Goal: Transaction & Acquisition: Purchase product/service

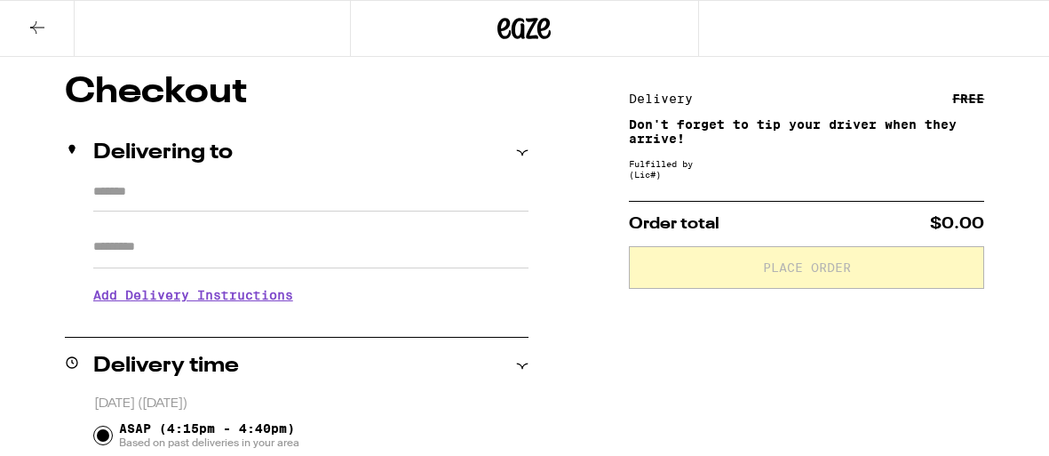
type input "**********"
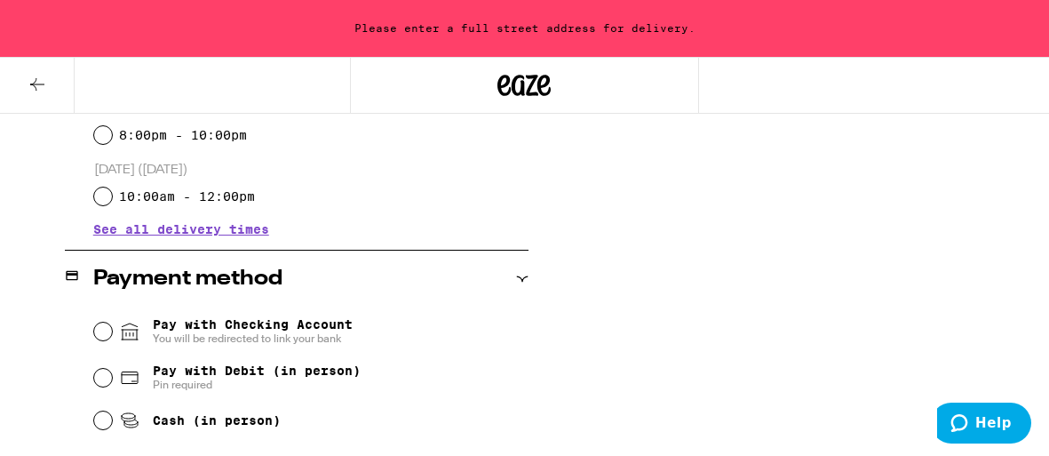
scroll to position [696, 0]
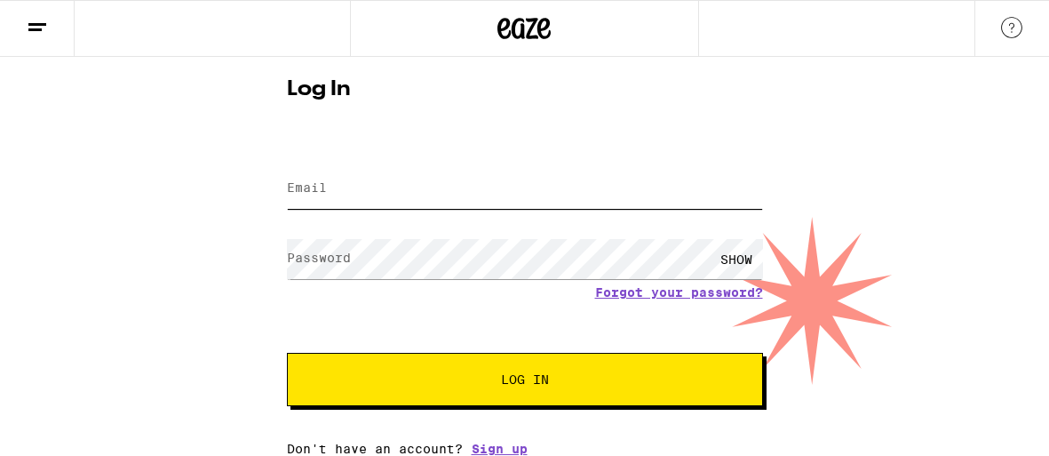
type input "bigfoot92646@yahoo.com"
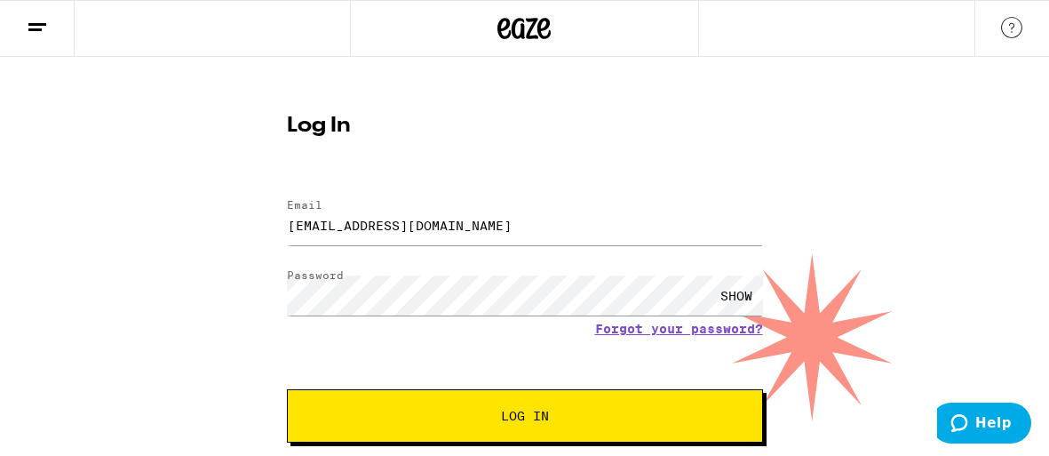
click at [516, 427] on button "Log In" at bounding box center [525, 415] width 476 height 53
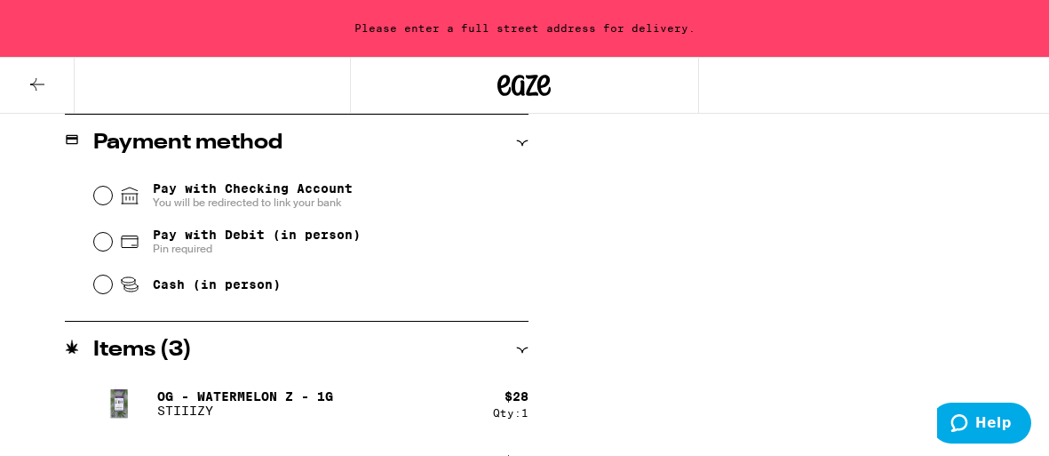
scroll to position [874, 0]
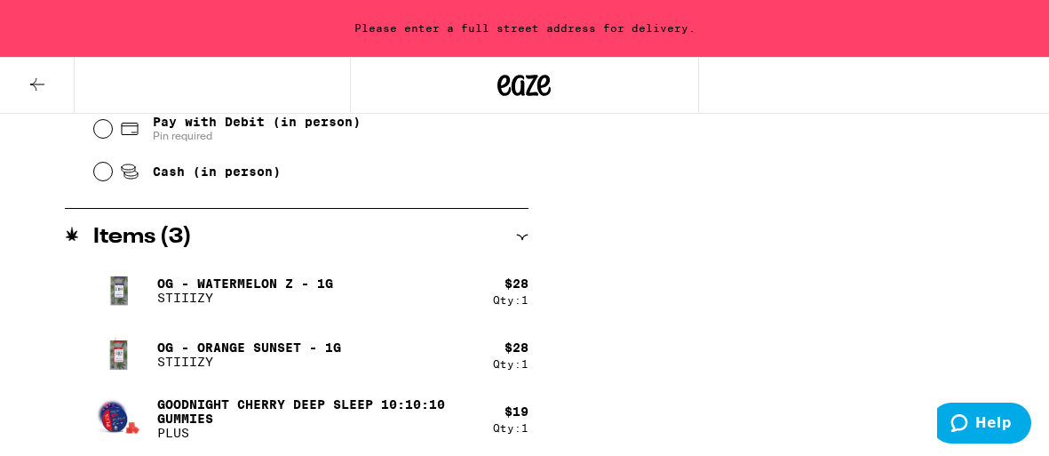
click at [993, 429] on span "Help" at bounding box center [993, 423] width 36 height 16
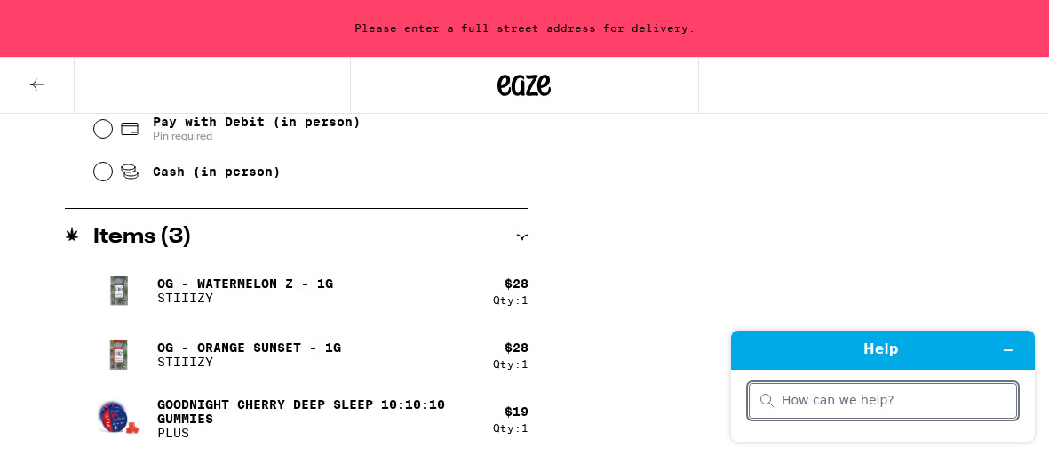
scroll to position [0, 0]
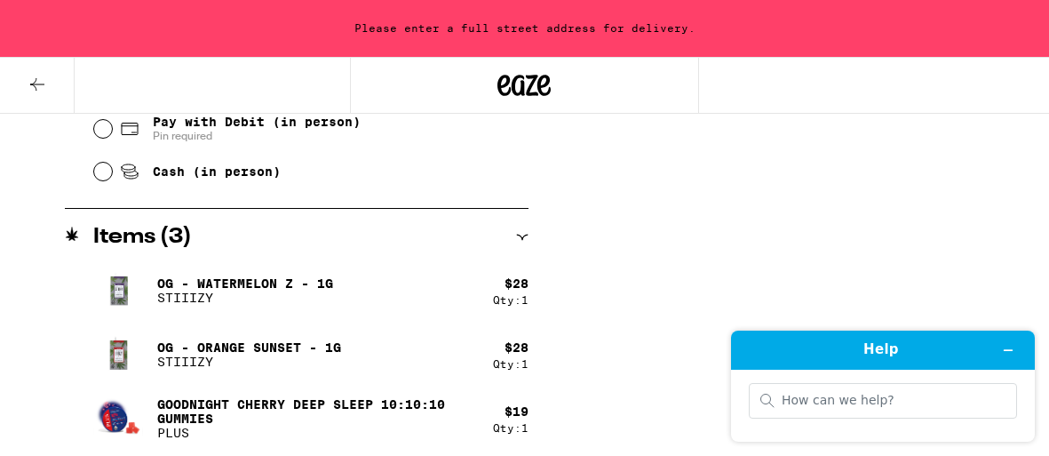
click at [1000, 347] on button "Minimise widget" at bounding box center [1008, 350] width 28 height 25
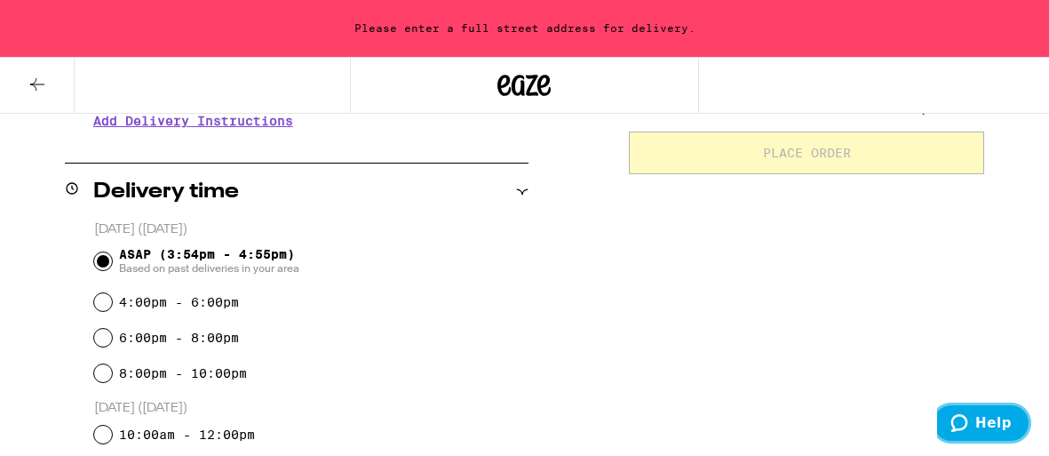
scroll to position [386, 0]
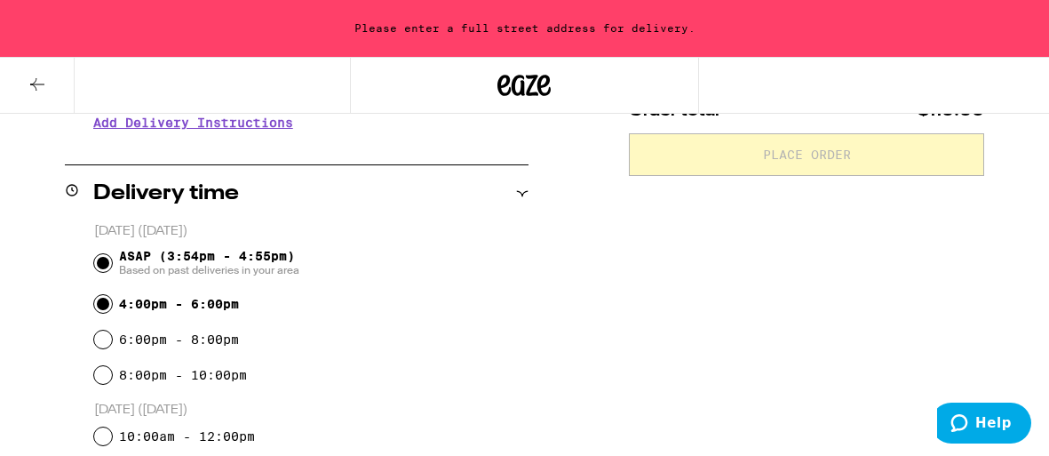
click at [99, 308] on input "4:00pm - 6:00pm" at bounding box center [103, 304] width 18 height 18
radio input "true"
click at [419, 292] on div "4:00pm - 6:00pm" at bounding box center [311, 304] width 434 height 36
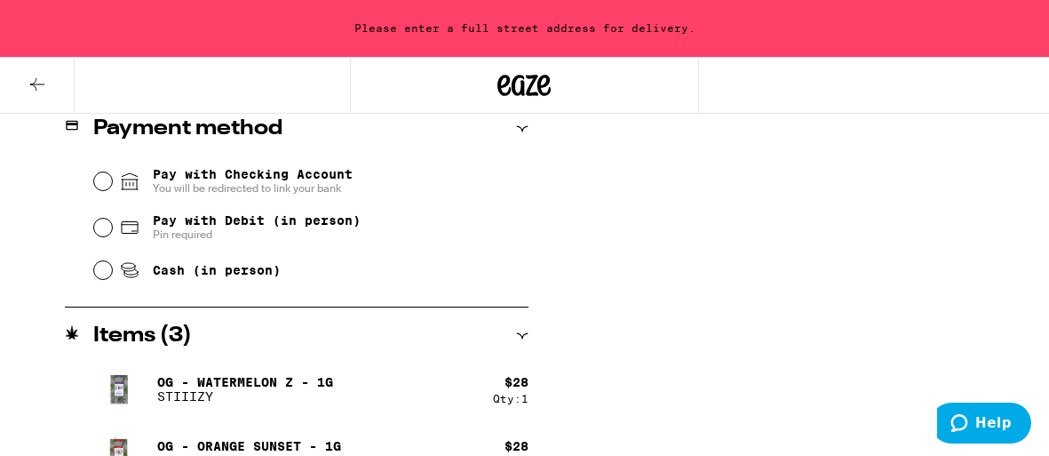
scroll to position [775, 0]
click at [100, 269] on input "Cash (in person)" at bounding box center [103, 271] width 18 height 18
radio input "true"
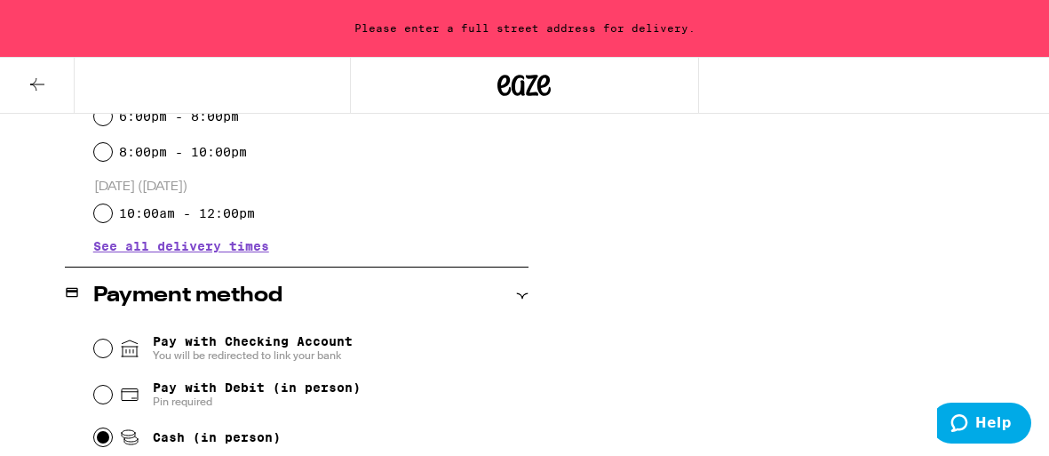
scroll to position [681, 0]
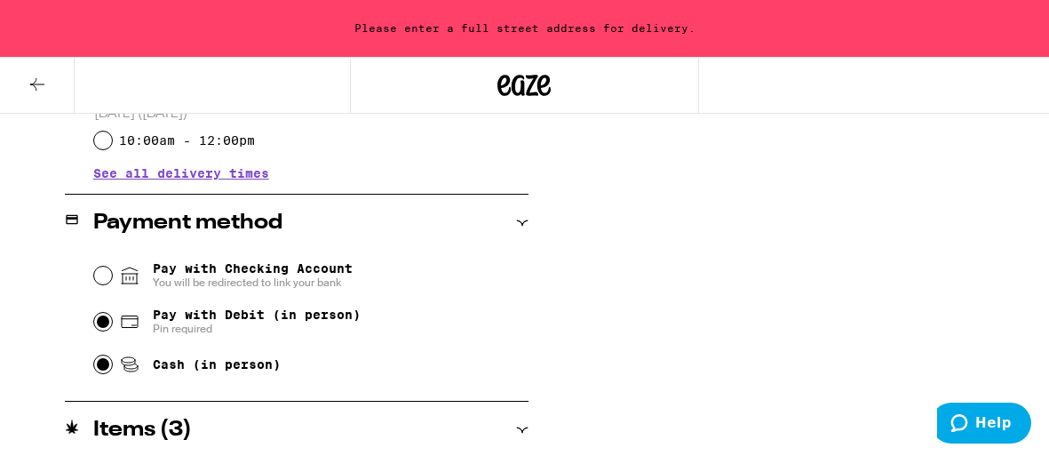
click at [99, 321] on input "Pay with Debit (in person) Pin required" at bounding box center [103, 322] width 18 height 18
radio input "true"
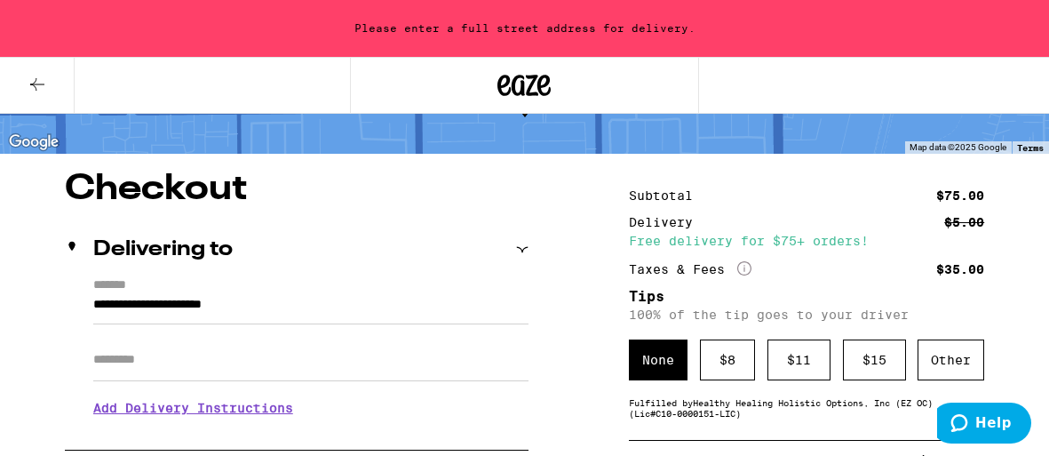
scroll to position [96, 0]
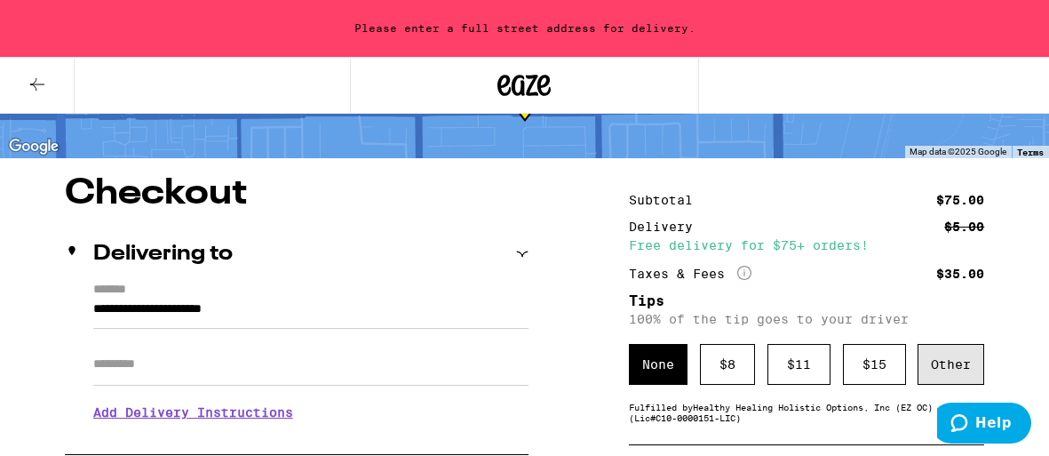
click at [957, 361] on div "Other" at bounding box center [951, 364] width 67 height 41
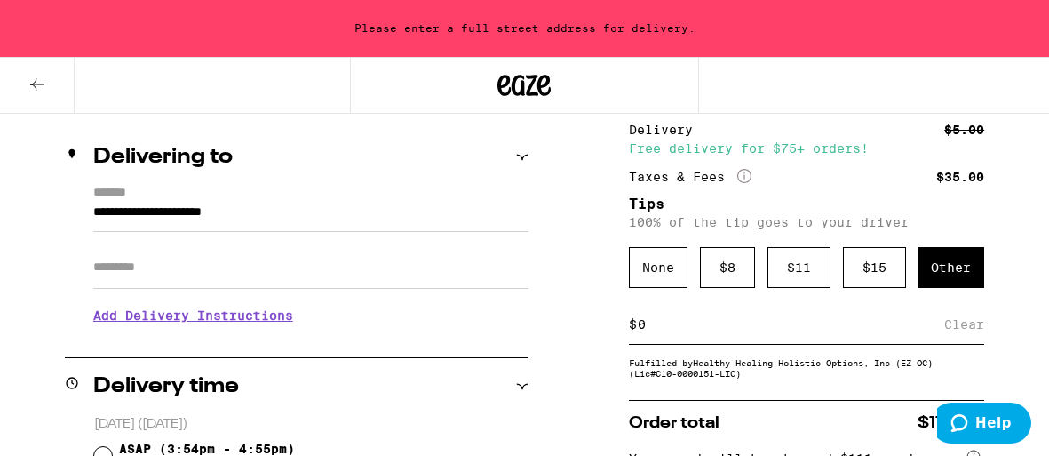
scroll to position [197, 0]
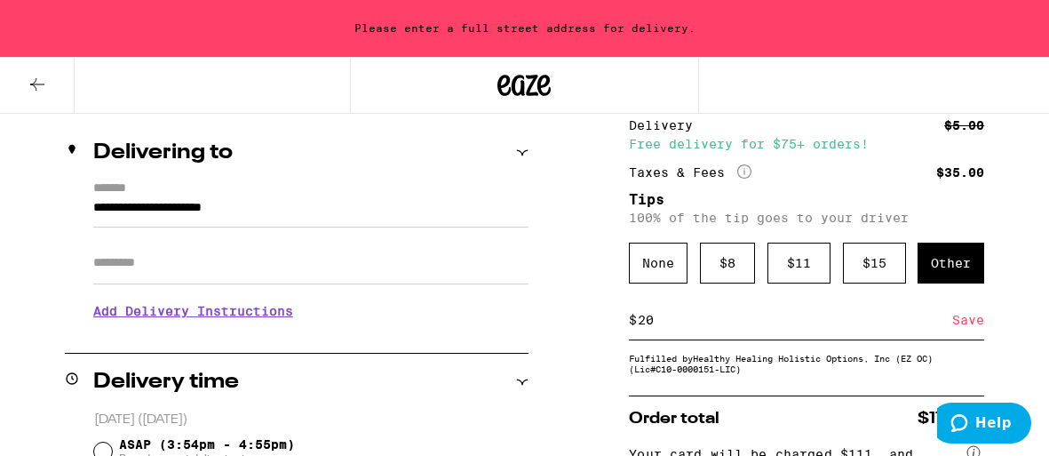
type input "2"
click at [883, 265] on div "$ 15" at bounding box center [874, 263] width 63 height 41
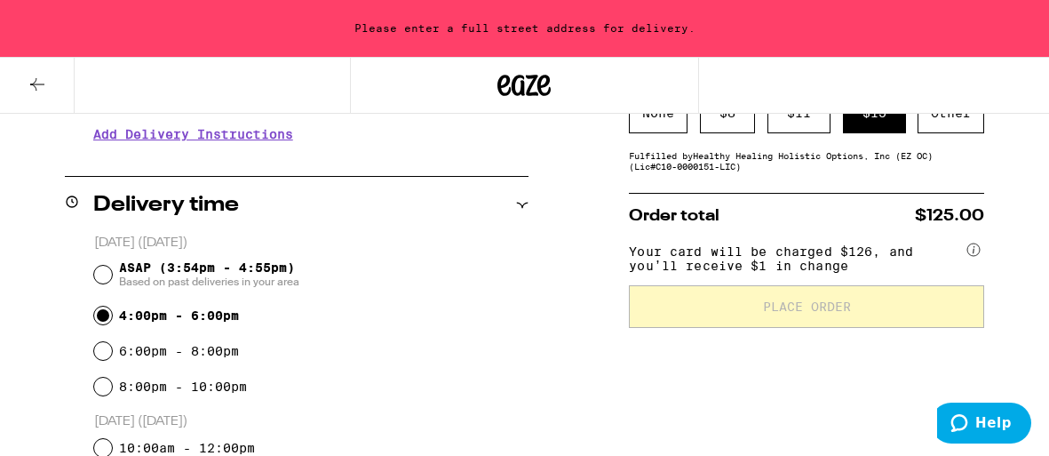
scroll to position [380, 0]
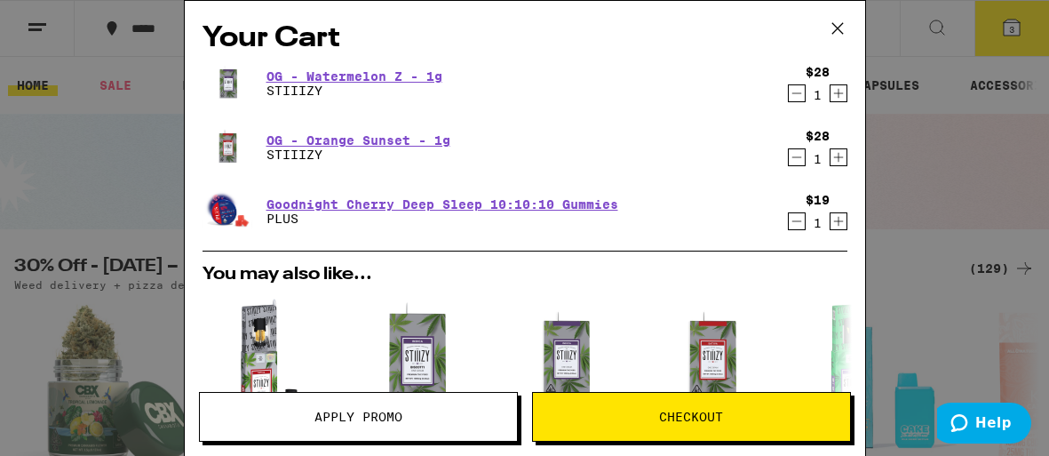
click at [706, 421] on span "Checkout" at bounding box center [691, 416] width 64 height 12
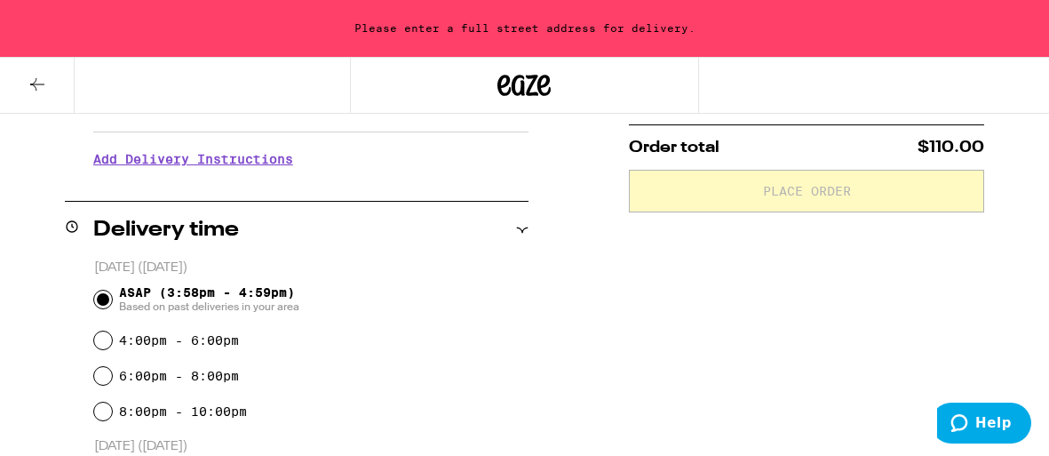
scroll to position [438, 0]
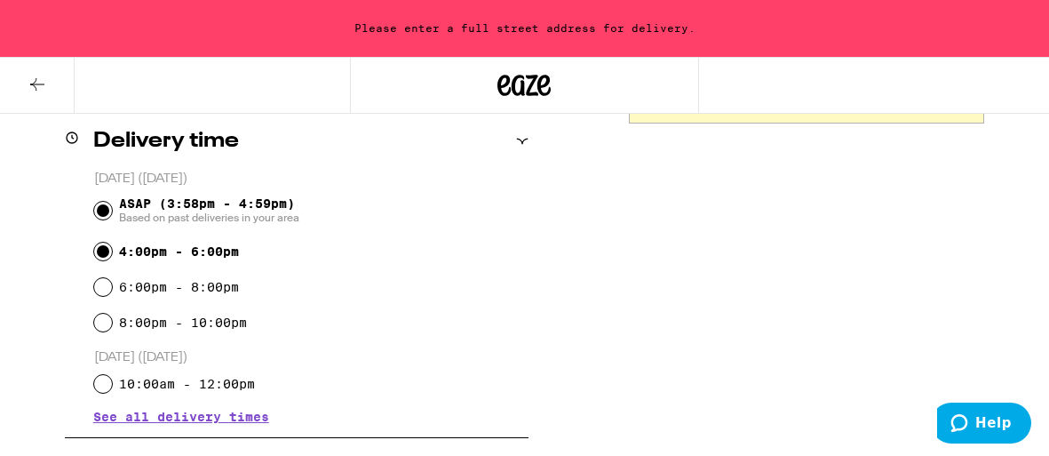
click at [105, 251] on input "4:00pm - 6:00pm" at bounding box center [103, 252] width 18 height 18
radio input "true"
click at [103, 213] on input "ASAP (3:58pm - 4:59pm) Based on past deliveries in your area" at bounding box center [103, 211] width 18 height 18
radio input "true"
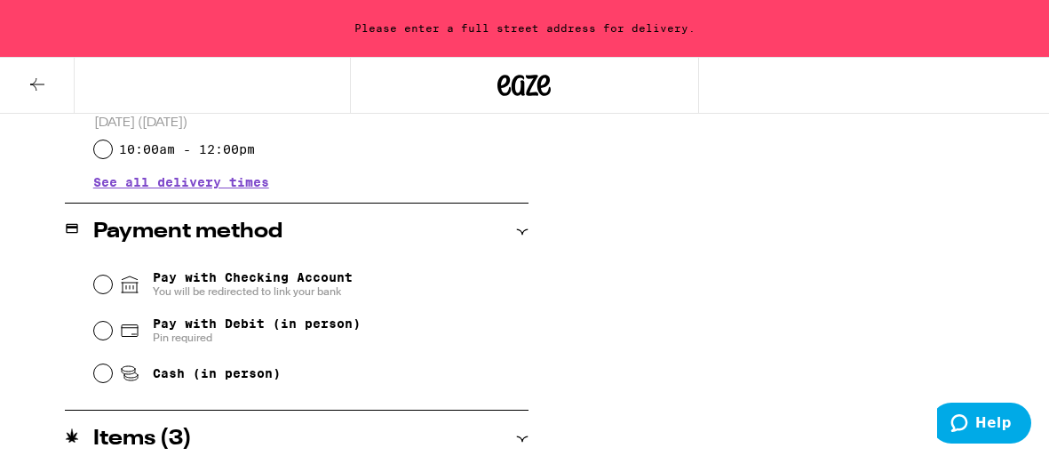
scroll to position [678, 0]
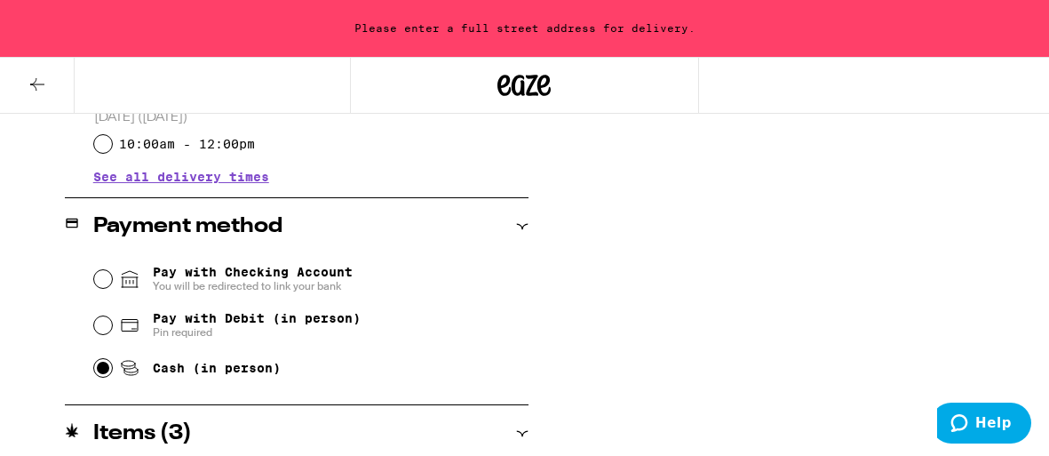
click at [106, 370] on input "Cash (in person)" at bounding box center [103, 368] width 18 height 18
radio input "true"
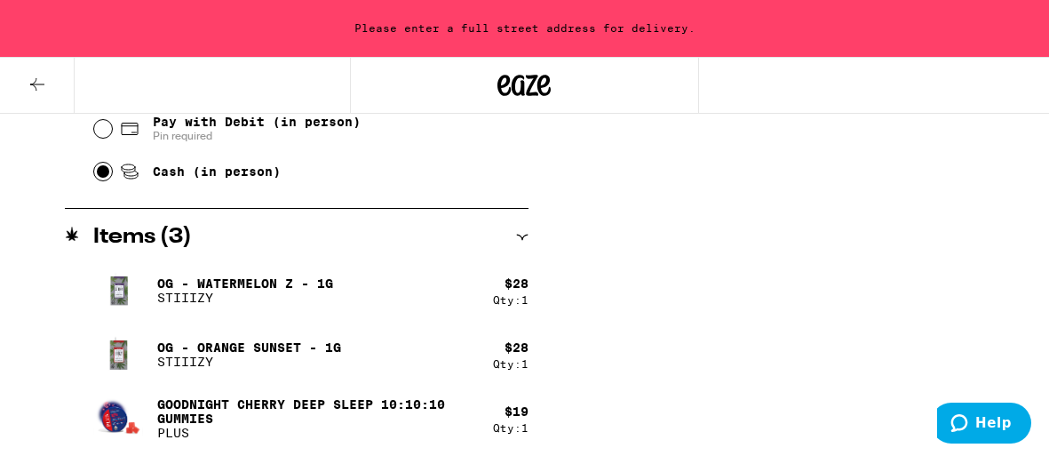
scroll to position [872, 0]
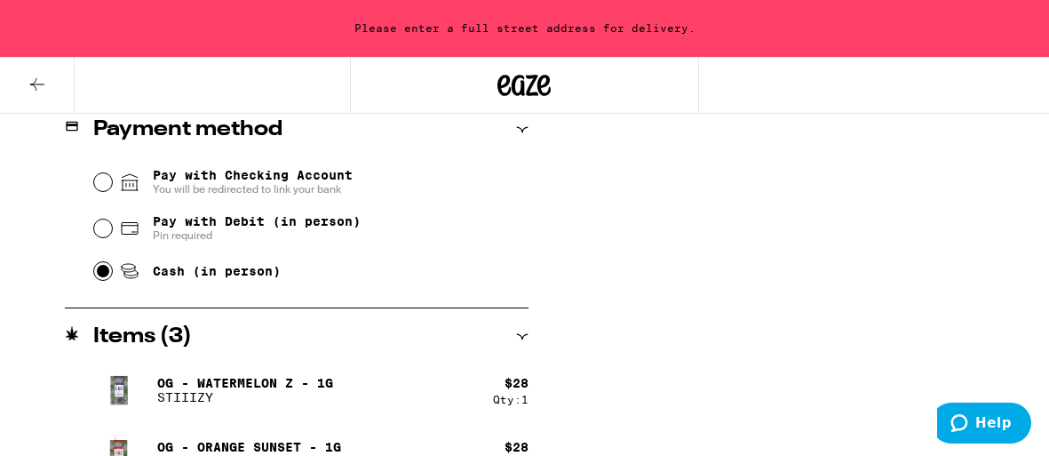
scroll to position [766, 0]
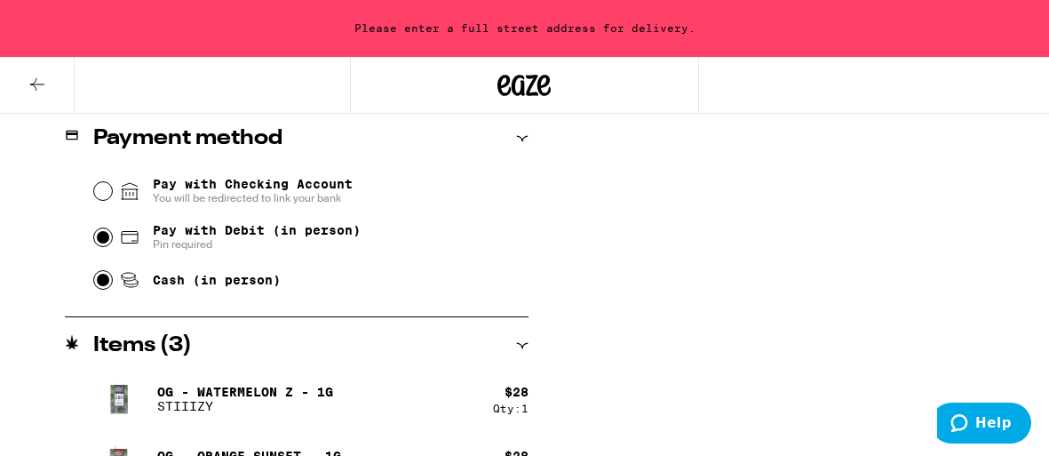
click at [105, 237] on input "Pay with Debit (in person) Pin required" at bounding box center [103, 237] width 18 height 18
radio input "true"
click at [829, 228] on div "Subtotal $75.00 Delivery $5.00 Free delivery for $75+ orders! Taxes & Fees More…" at bounding box center [806, 36] width 355 height 1061
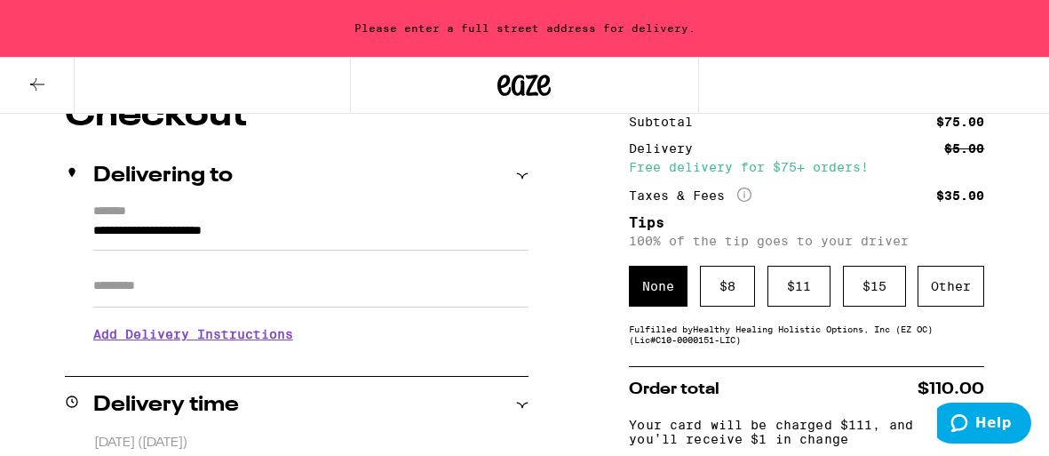
scroll to position [169, 0]
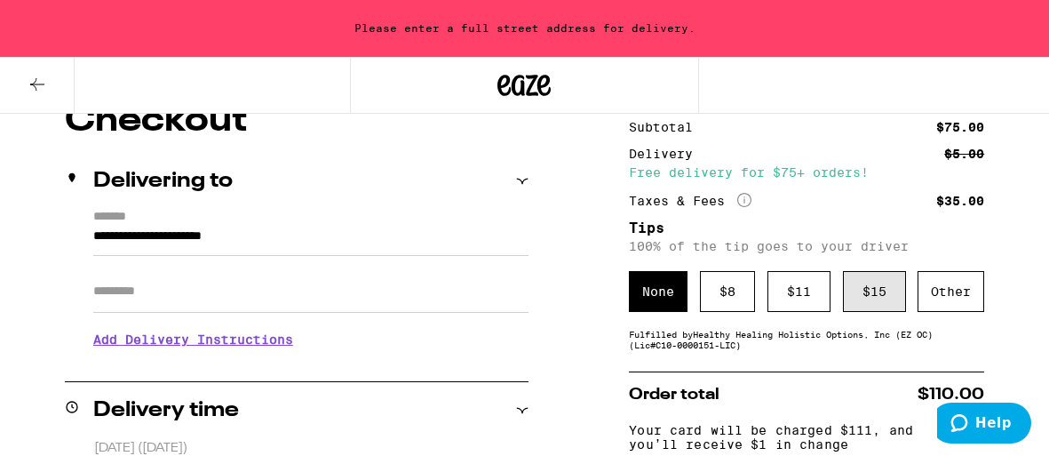
click at [879, 290] on div "$ 15" at bounding box center [874, 291] width 63 height 41
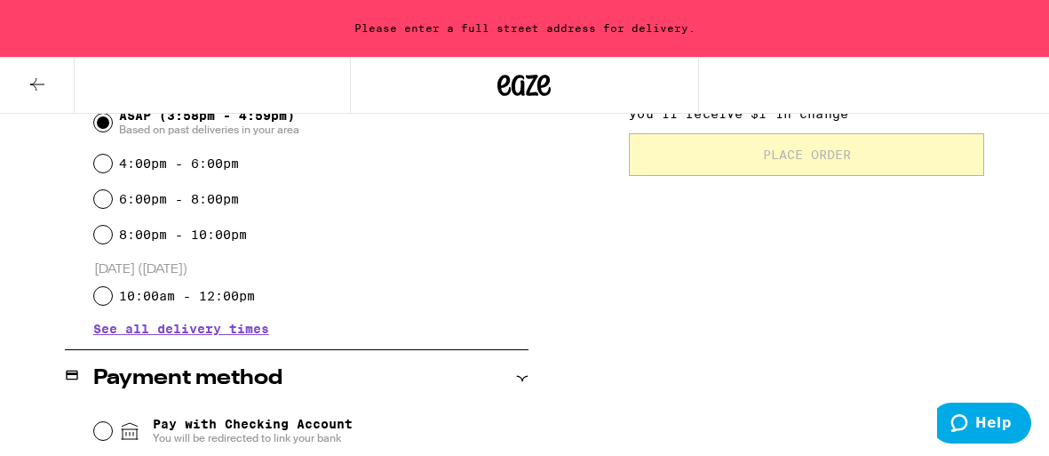
scroll to position [526, 0]
click at [794, 161] on span "Place Order" at bounding box center [807, 154] width 88 height 12
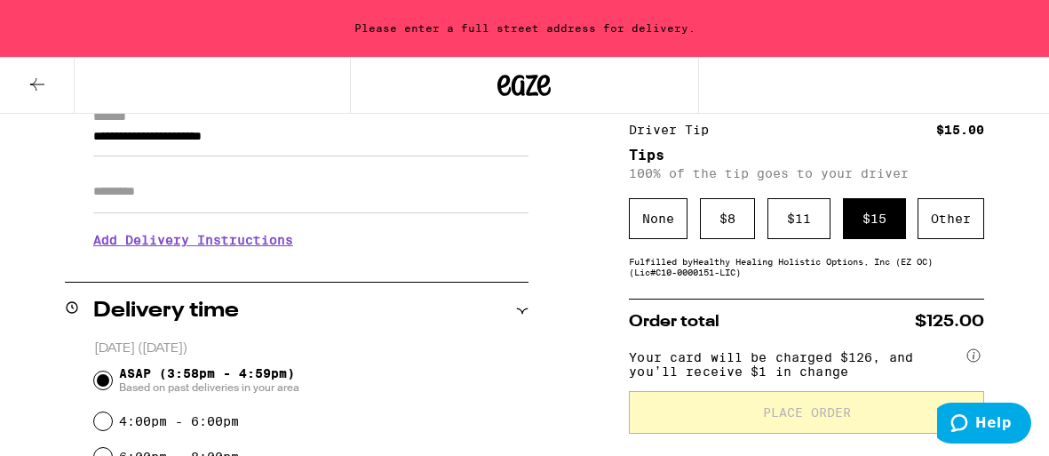
scroll to position [0, 0]
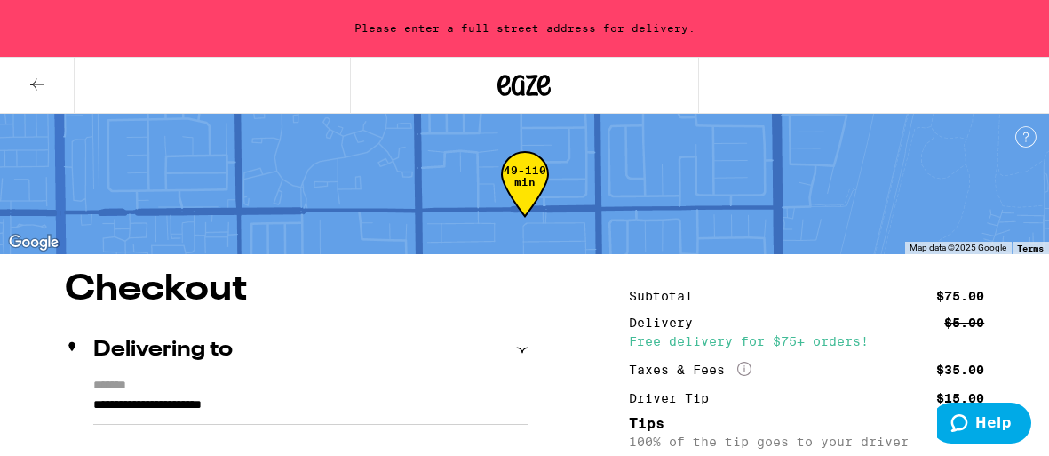
click at [239, 409] on input "**********" at bounding box center [310, 409] width 435 height 30
click at [521, 346] on icon at bounding box center [522, 350] width 12 height 12
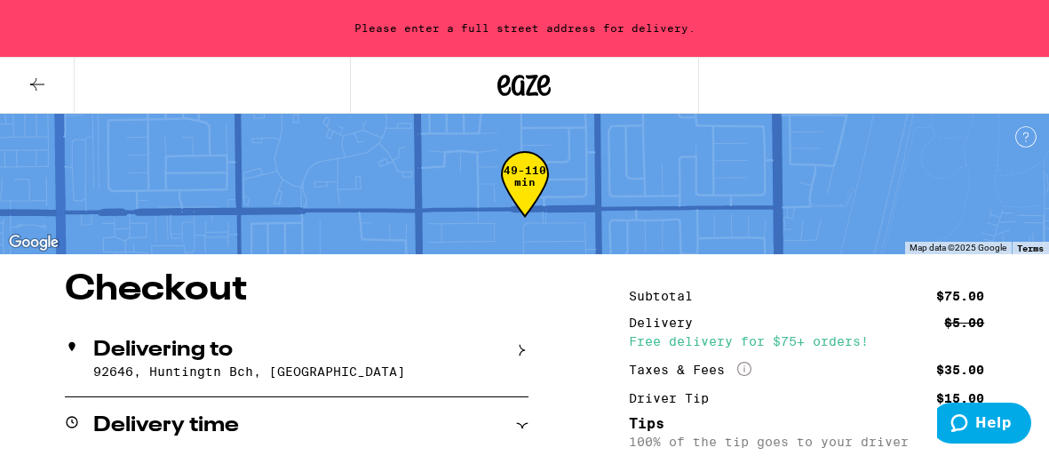
click at [521, 346] on icon at bounding box center [522, 350] width 12 height 12
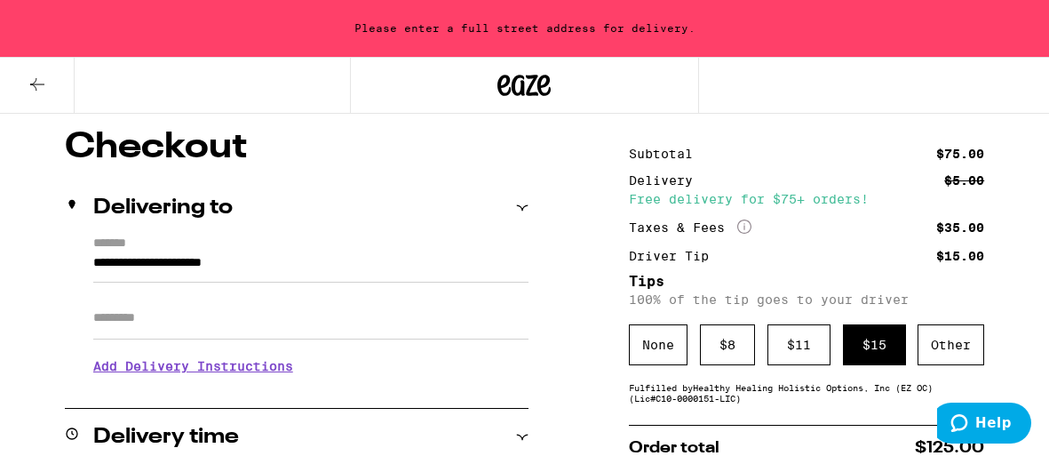
scroll to position [136, 0]
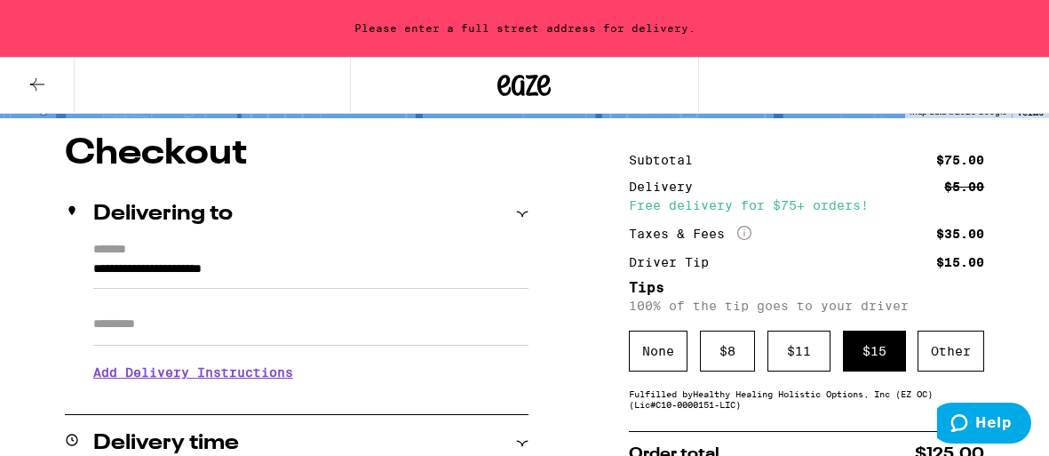
click at [299, 336] on input "Apt/Suite" at bounding box center [310, 324] width 435 height 43
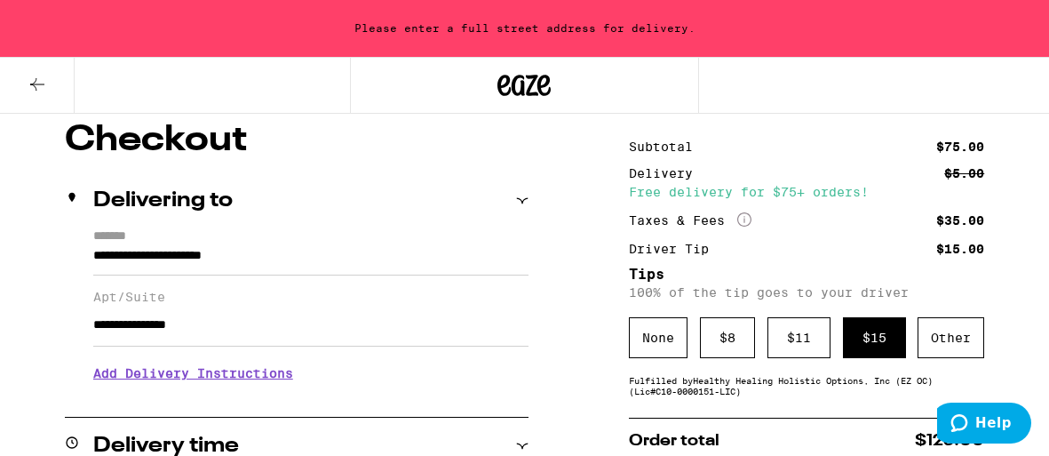
scroll to position [153, 0]
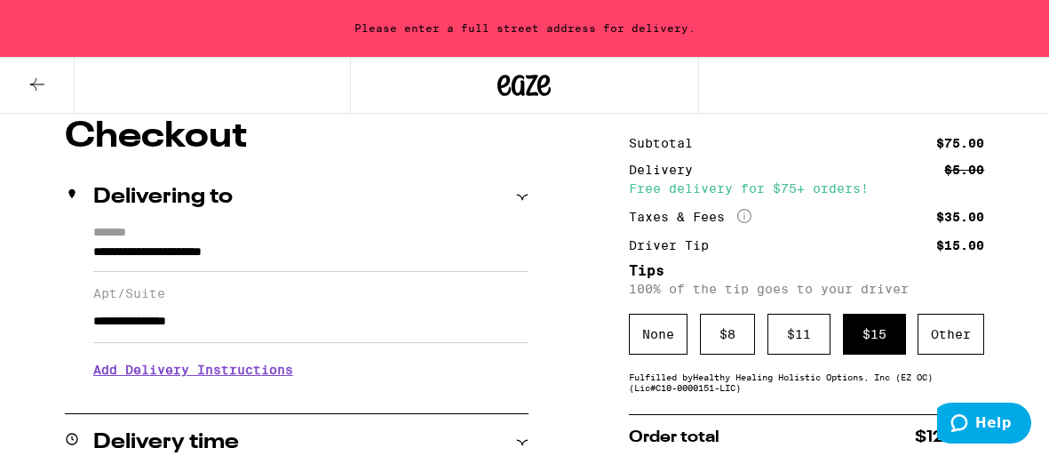
type input "**********"
click at [249, 369] on h3 "Add Delivery Instructions" at bounding box center [310, 369] width 435 height 41
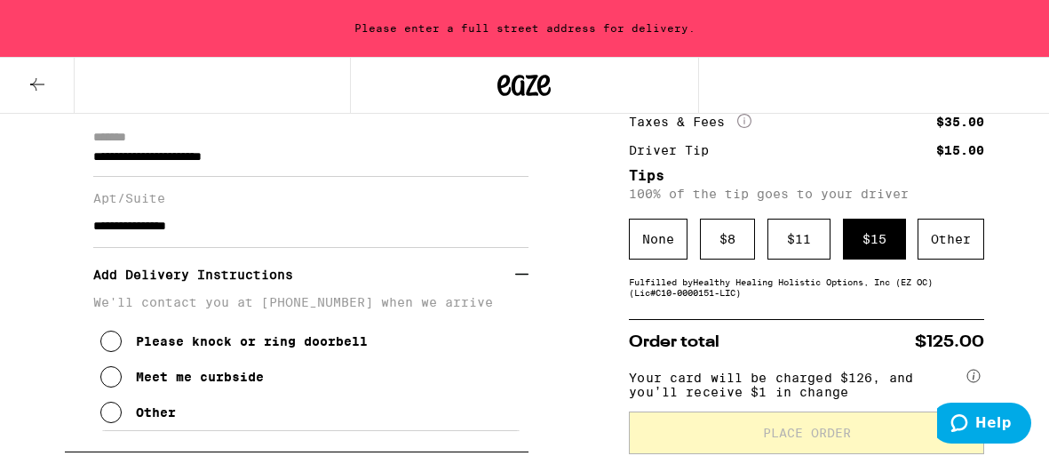
scroll to position [286, 0]
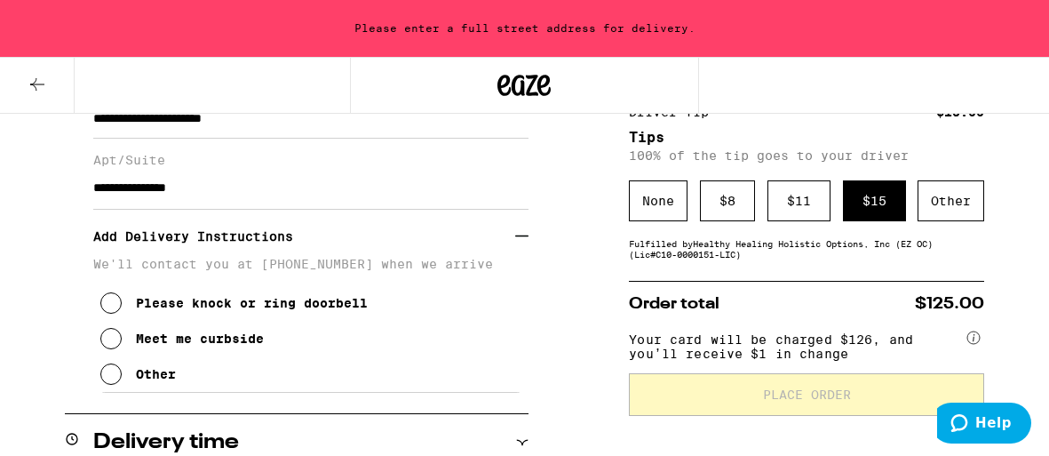
click at [107, 306] on icon at bounding box center [110, 302] width 21 height 21
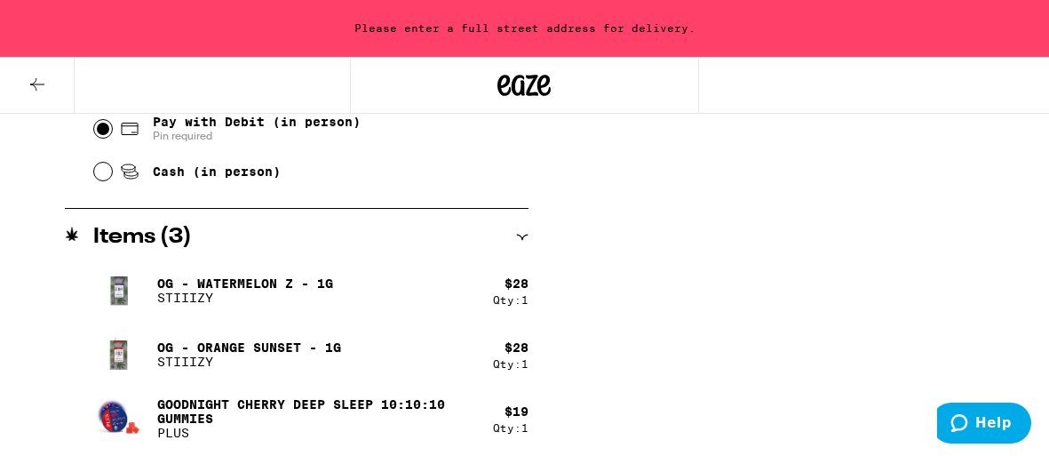
scroll to position [1022, 0]
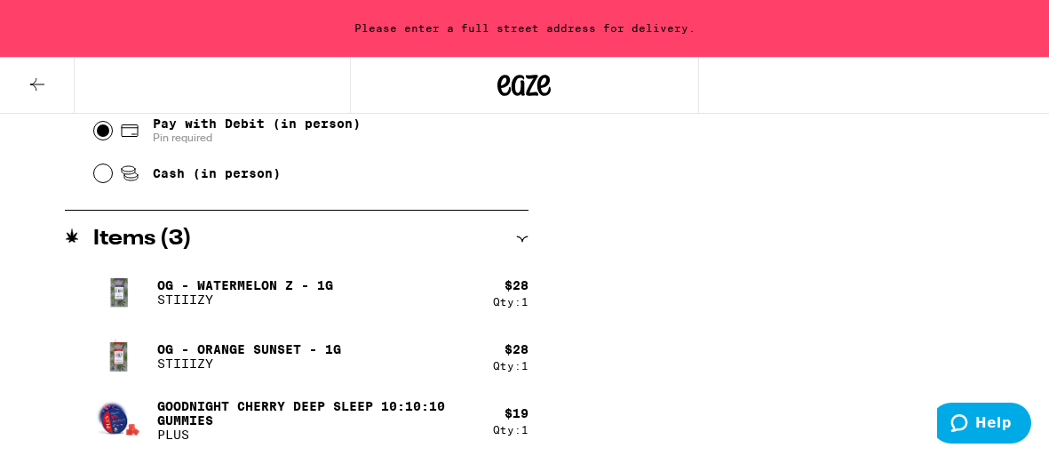
click at [303, 401] on p "Goodnight Cherry Deep Sleep 10:10:10 Gummies" at bounding box center [318, 413] width 322 height 28
click at [178, 407] on p "Goodnight Cherry Deep Sleep 10:10:10 Gummies" at bounding box center [318, 413] width 322 height 28
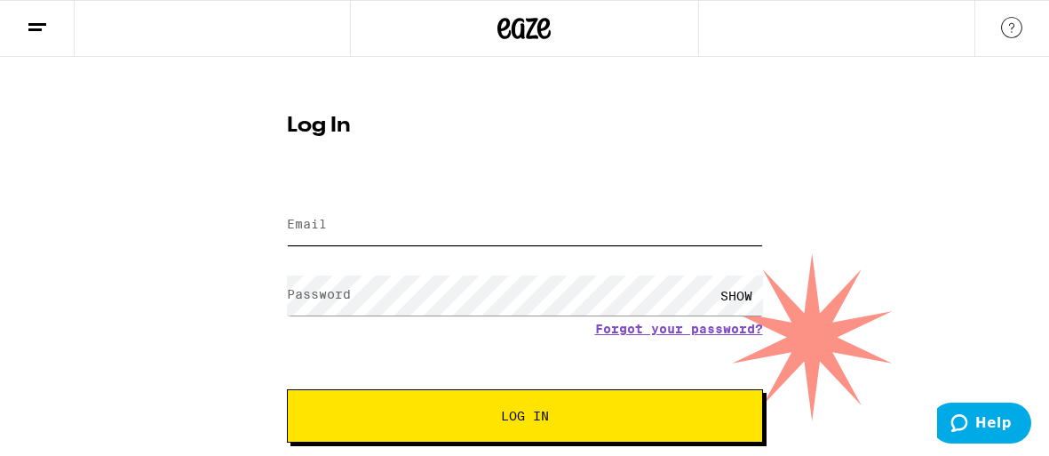
type input "[EMAIL_ADDRESS][DOMAIN_NAME]"
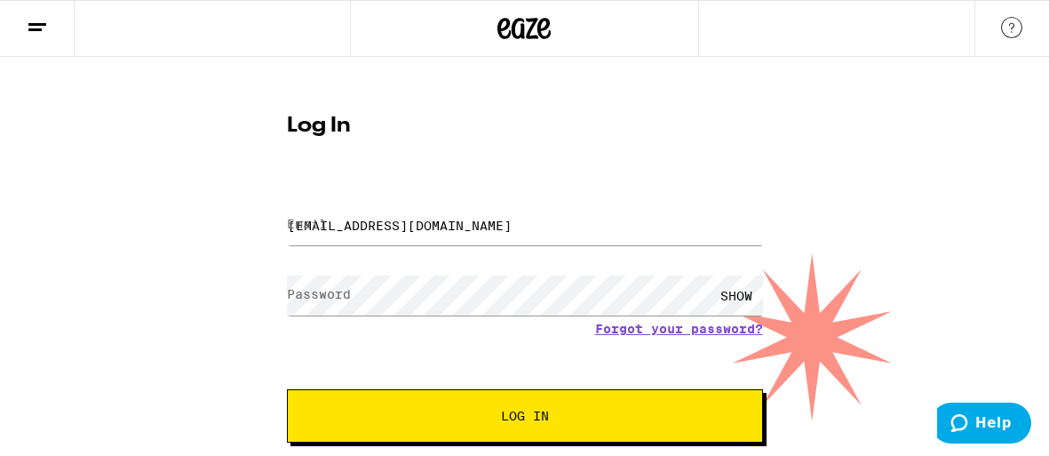
click at [565, 406] on button "Log In" at bounding box center [525, 415] width 476 height 53
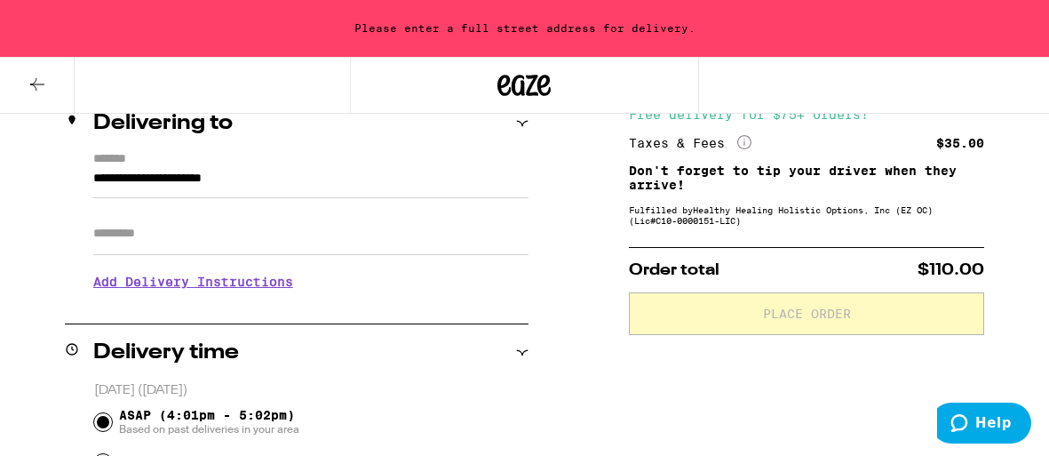
scroll to position [231, 0]
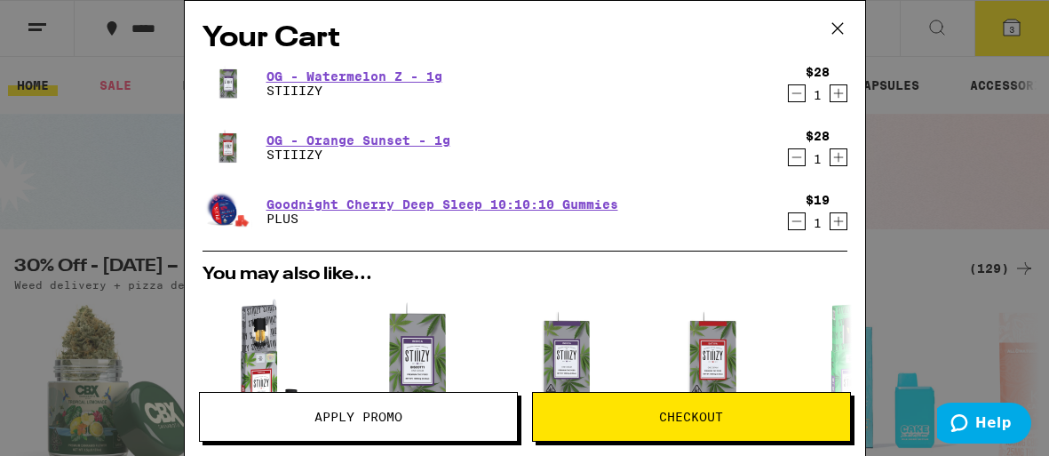
click at [714, 414] on span "Checkout" at bounding box center [691, 416] width 64 height 12
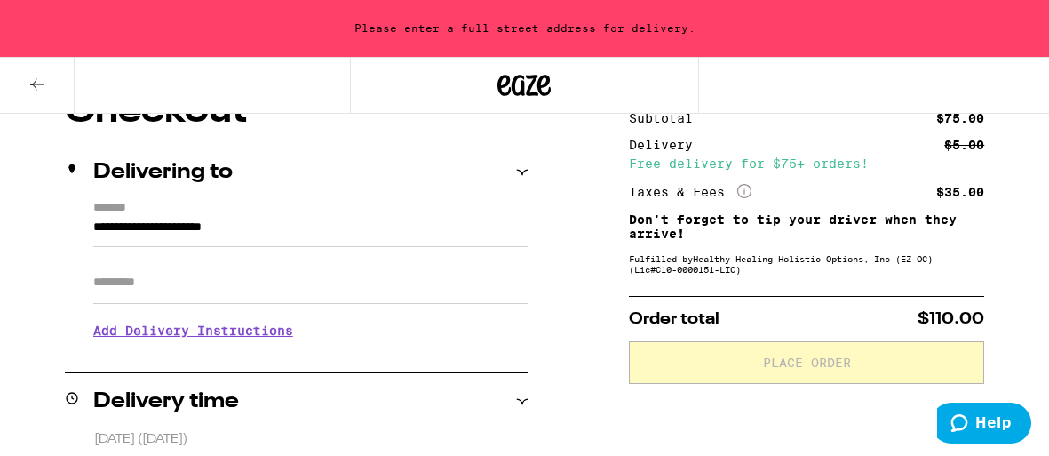
scroll to position [179, 0]
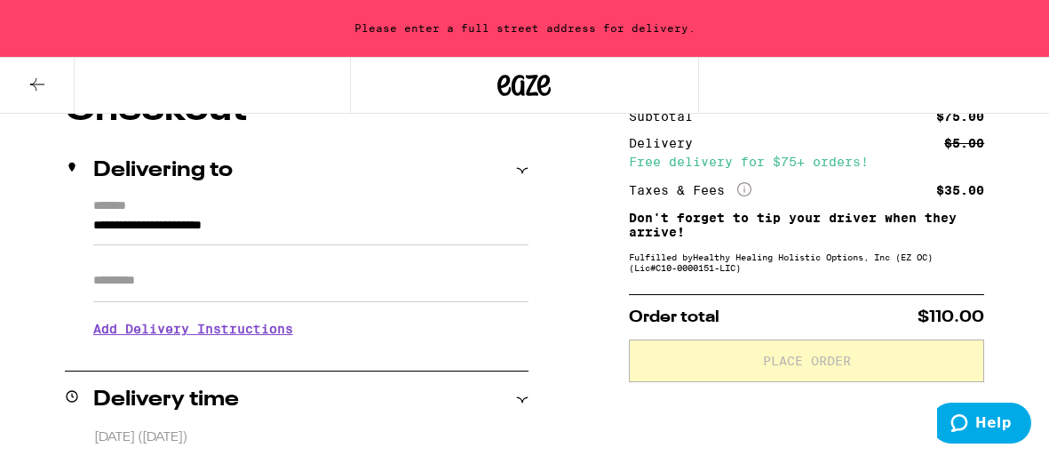
click at [252, 211] on label "*******" at bounding box center [310, 207] width 435 height 16
click at [252, 215] on input "**********" at bounding box center [310, 230] width 435 height 30
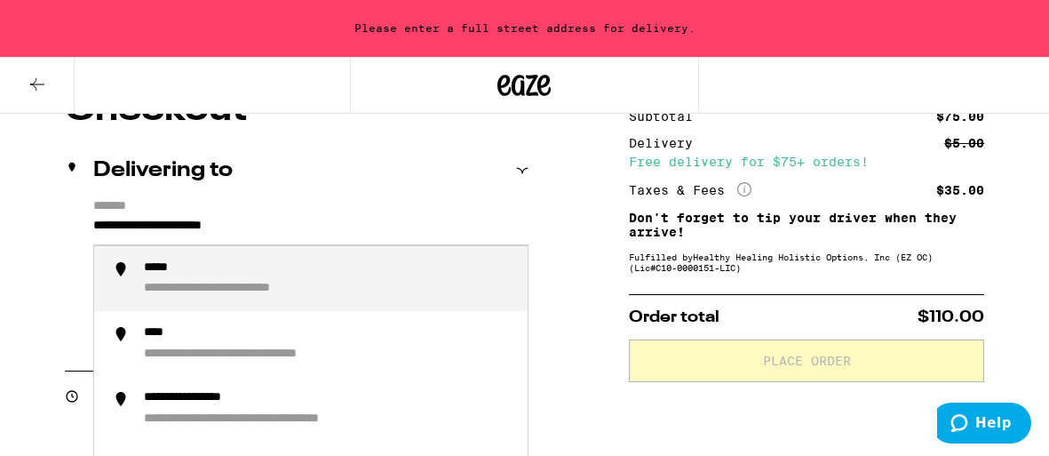
click at [235, 263] on div "**********" at bounding box center [329, 278] width 370 height 36
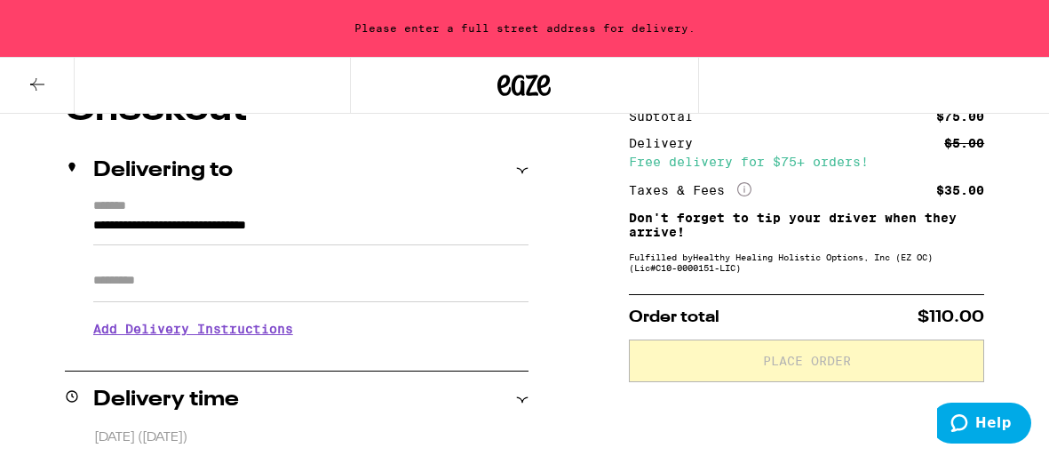
click at [235, 220] on input "**********" at bounding box center [310, 230] width 435 height 30
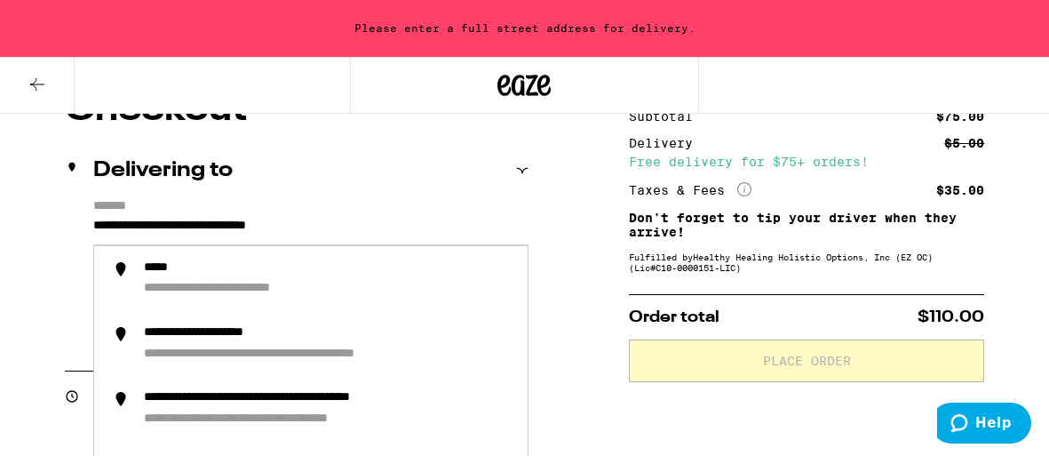
click at [90, 220] on div "**********" at bounding box center [297, 275] width 464 height 153
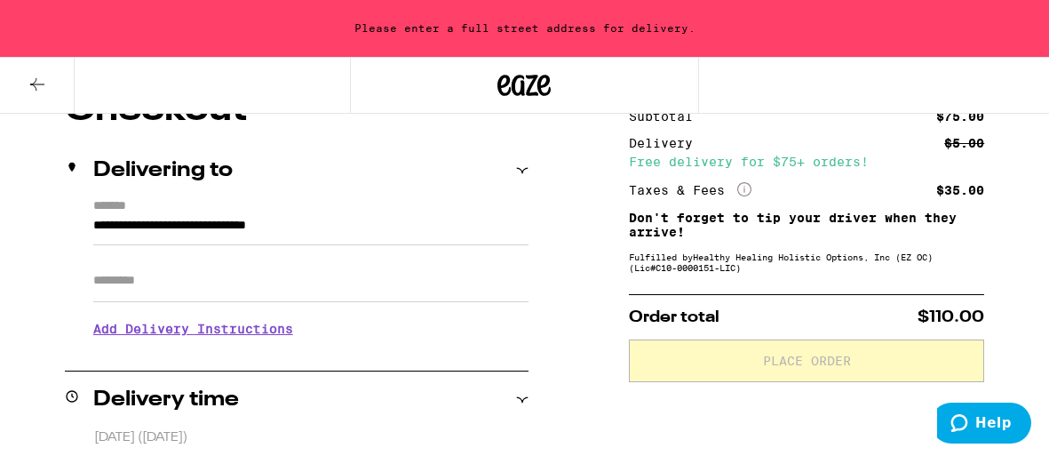
click at [90, 220] on div "**********" at bounding box center [297, 275] width 464 height 153
click at [523, 166] on icon at bounding box center [522, 170] width 12 height 12
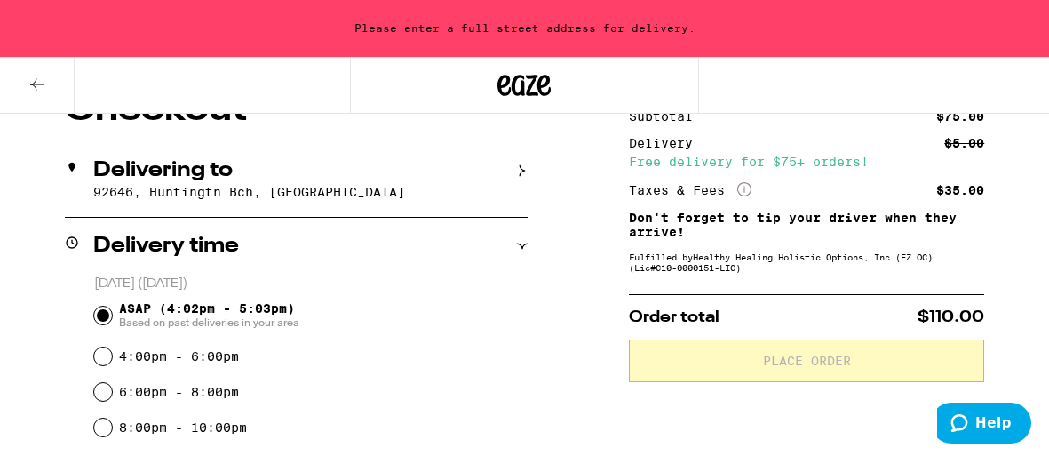
click at [526, 170] on icon at bounding box center [522, 170] width 12 height 12
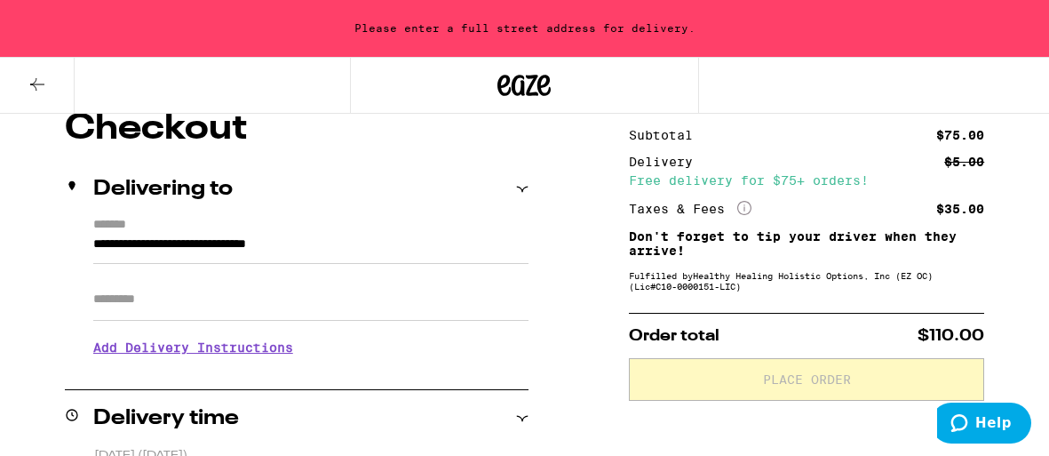
scroll to position [163, 0]
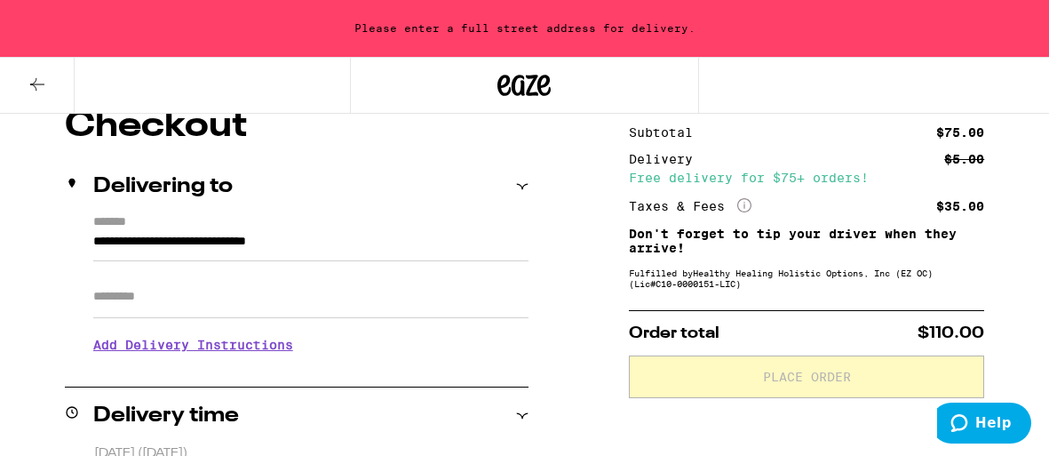
click at [522, 187] on icon at bounding box center [522, 186] width 12 height 12
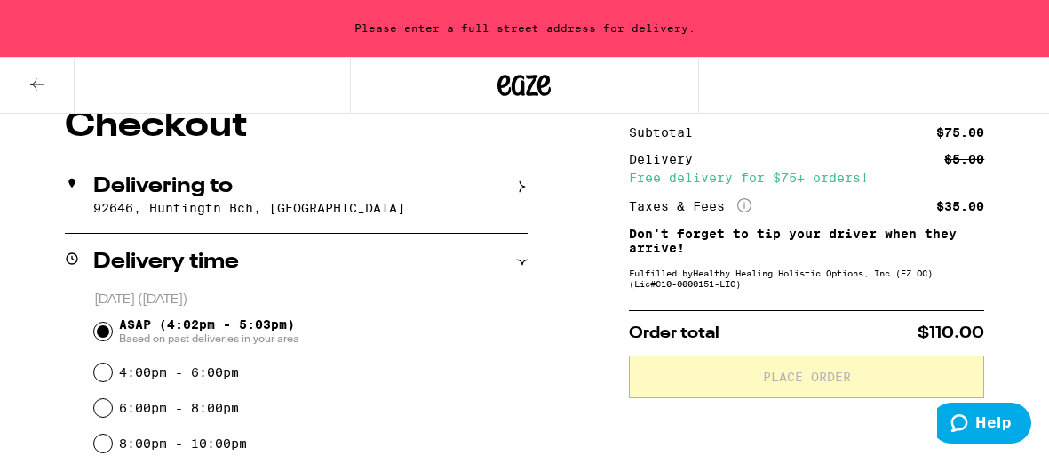
click at [78, 202] on div "Delivering to 92646, Huntingtn Bch, CA" at bounding box center [297, 195] width 464 height 75
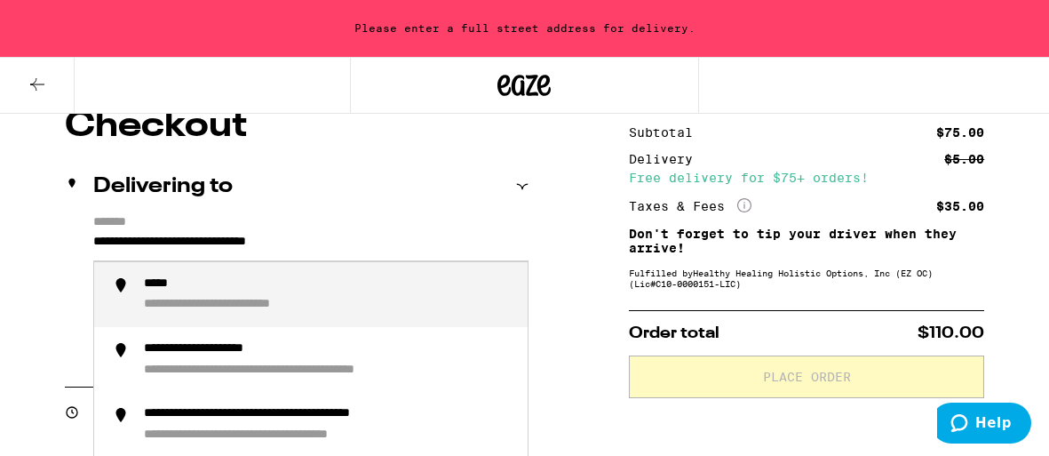
click at [386, 243] on input "**********" at bounding box center [310, 246] width 435 height 30
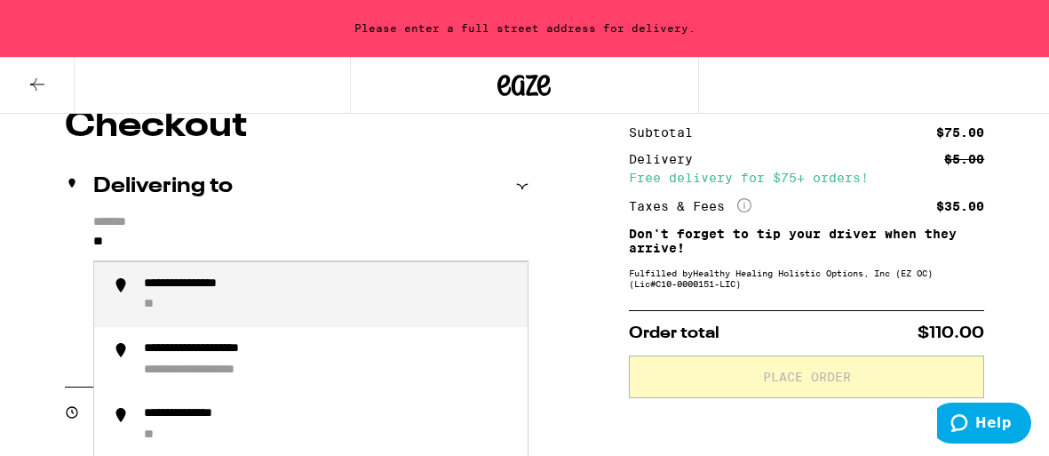
type input "*"
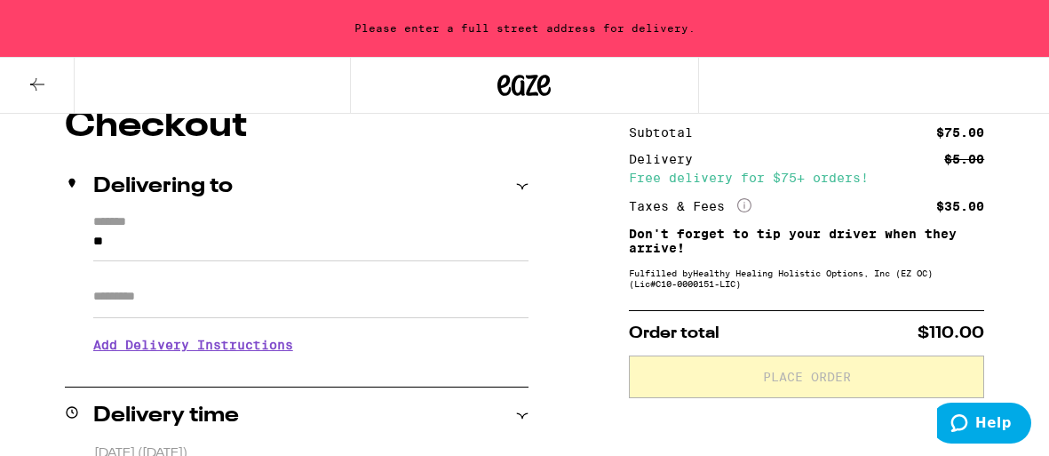
click at [113, 238] on input "**" at bounding box center [310, 246] width 435 height 30
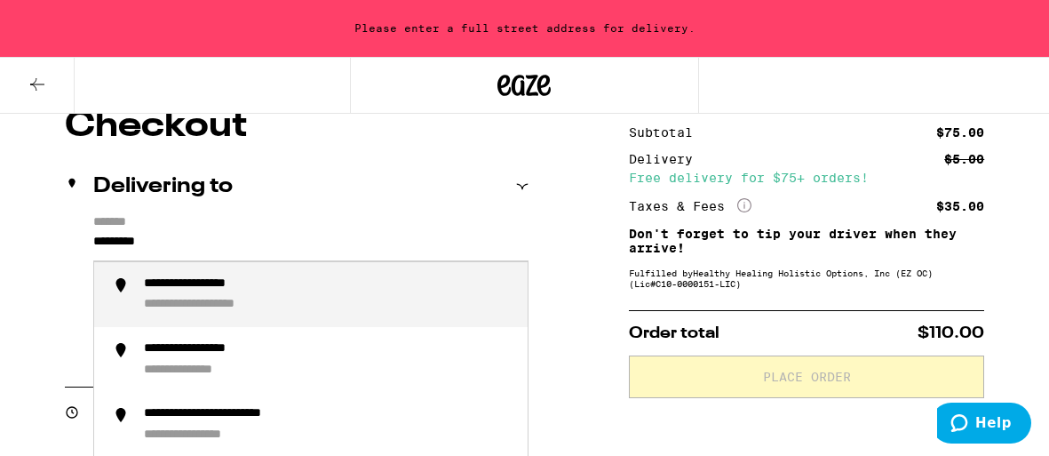
click at [168, 290] on div "**********" at bounding box center [216, 284] width 145 height 16
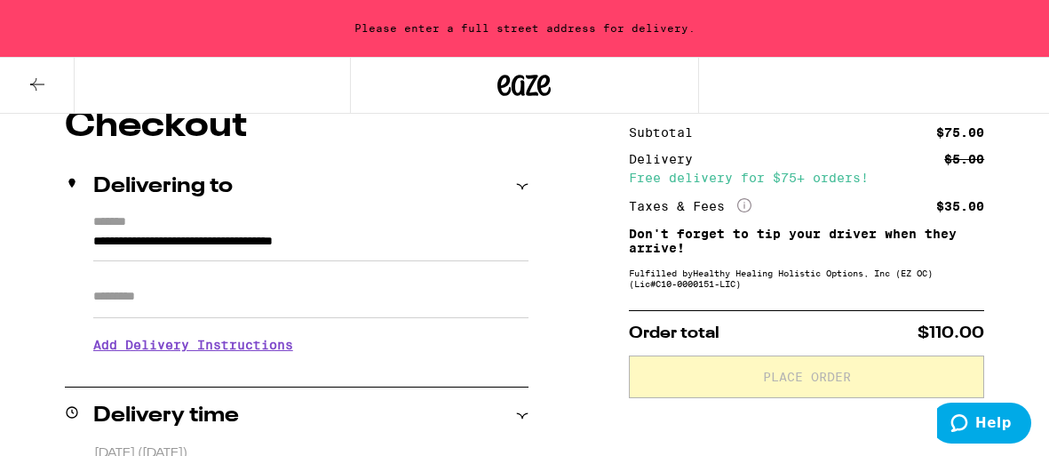
type input "**********"
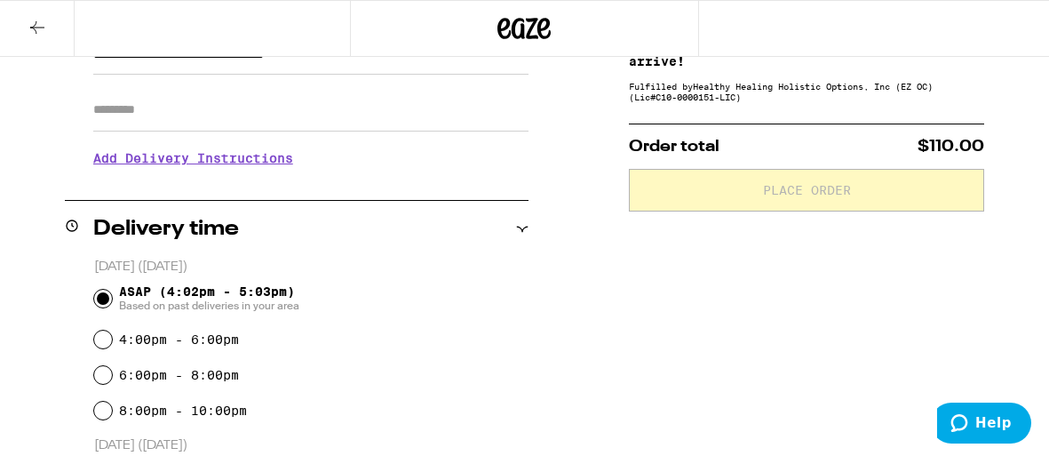
scroll to position [314, 0]
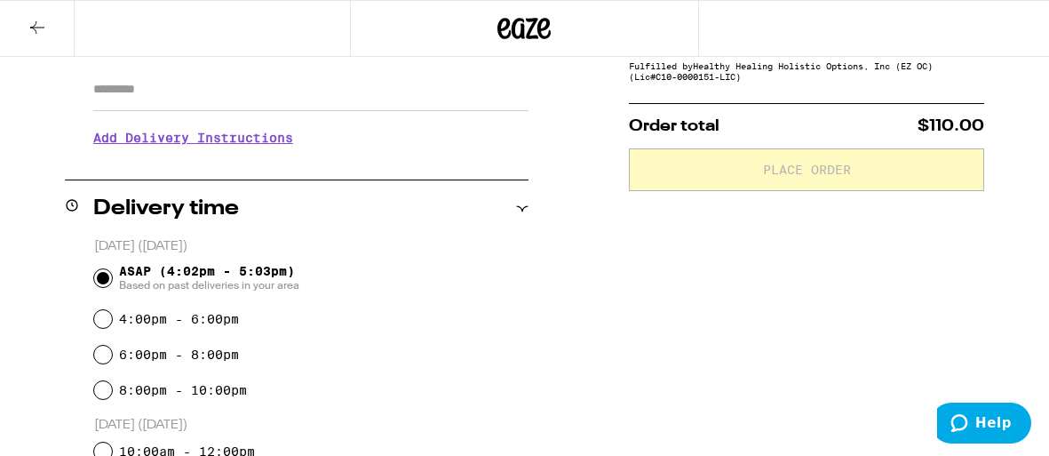
click at [225, 142] on h3 "Add Delivery Instructions" at bounding box center [310, 137] width 435 height 41
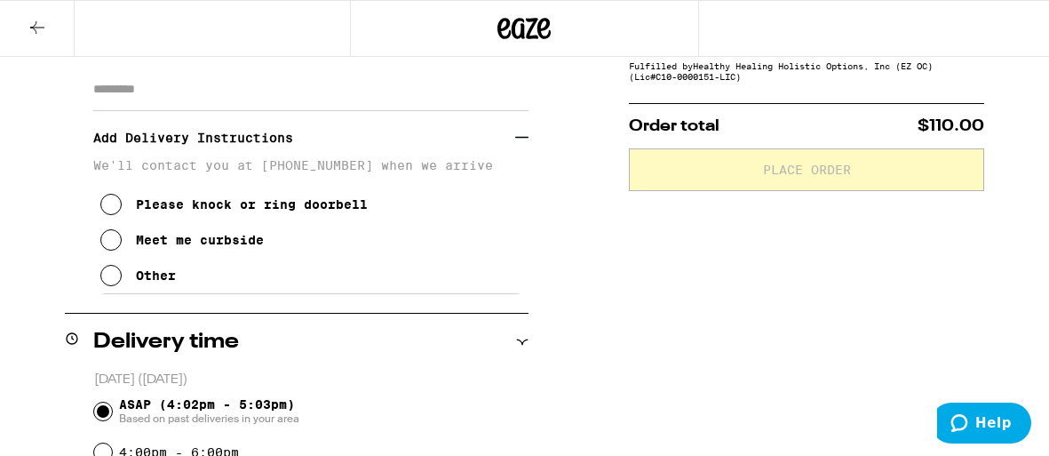
click at [110, 209] on icon at bounding box center [110, 204] width 21 height 21
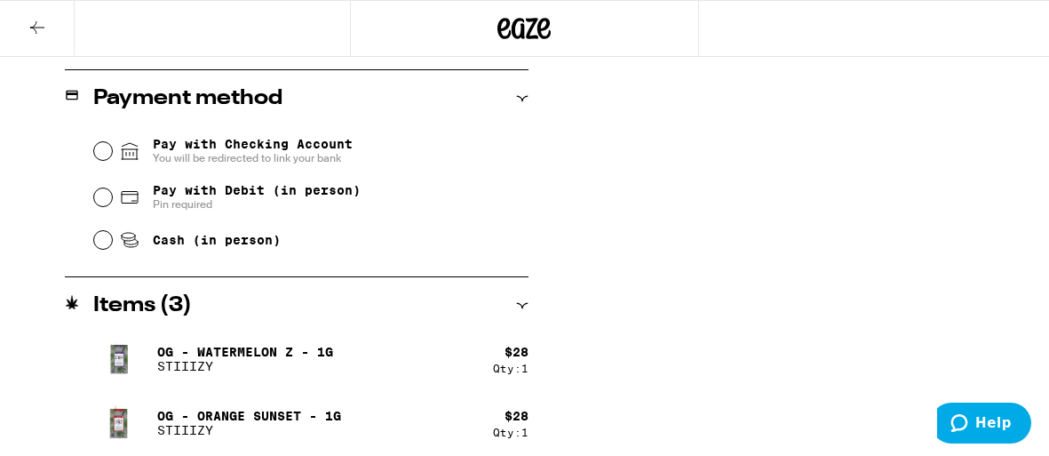
scroll to position [883, 0]
click at [99, 238] on input "Cash (in person)" at bounding box center [103, 239] width 18 height 18
radio input "true"
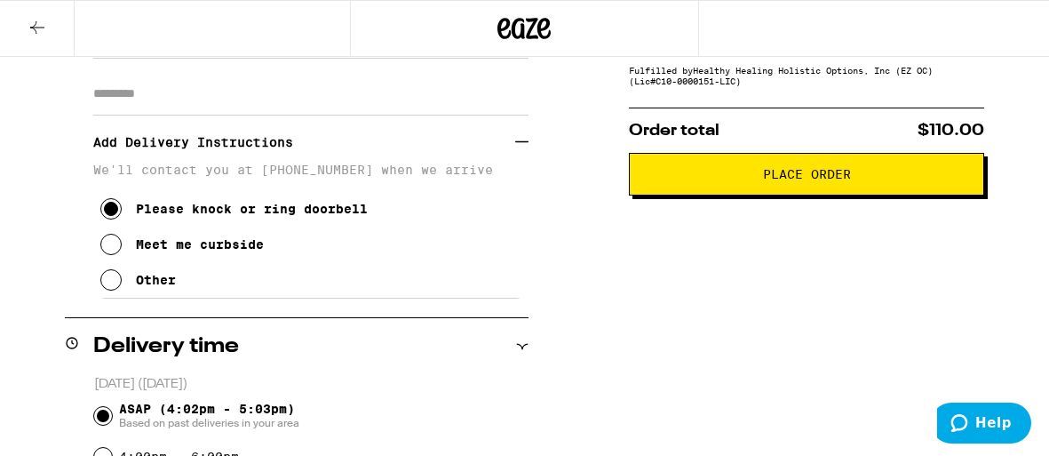
scroll to position [299, 0]
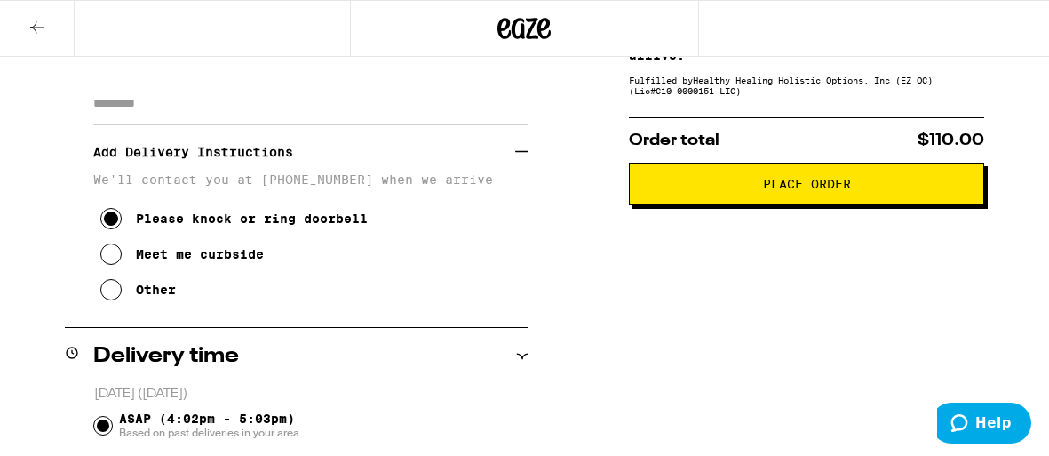
click at [754, 188] on span "Place Order" at bounding box center [806, 184] width 325 height 12
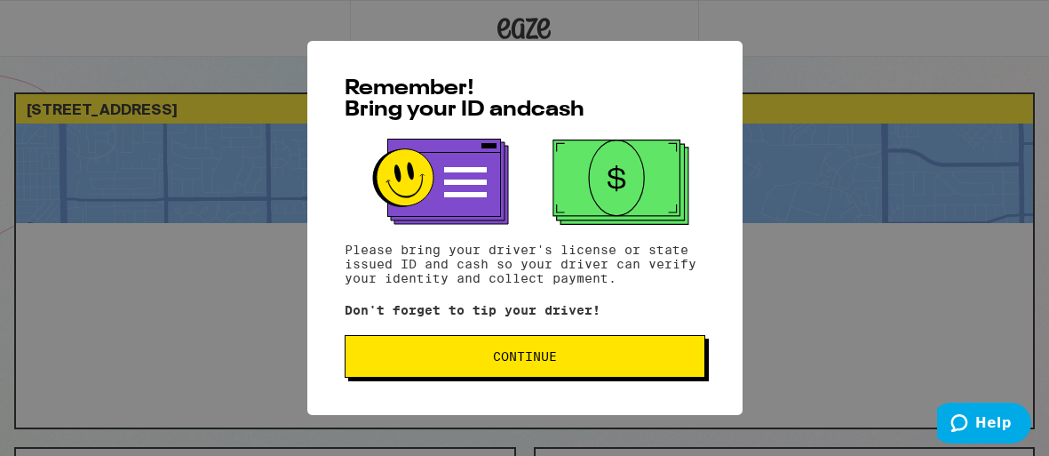
click at [536, 350] on button "Continue" at bounding box center [525, 356] width 361 height 43
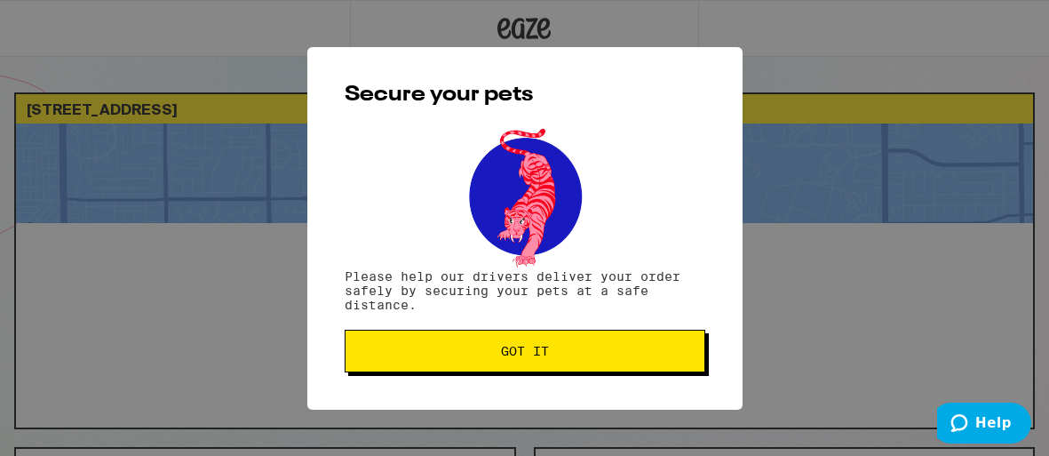
click at [536, 350] on span "Got it" at bounding box center [525, 351] width 48 height 12
